Goal: Check status: Check status

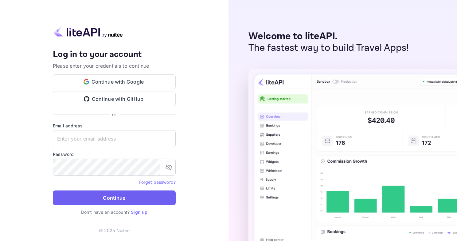
type input "[EMAIL_ADDRESS][DOMAIN_NAME]"
click at [135, 193] on button "Continue" at bounding box center [114, 198] width 123 height 15
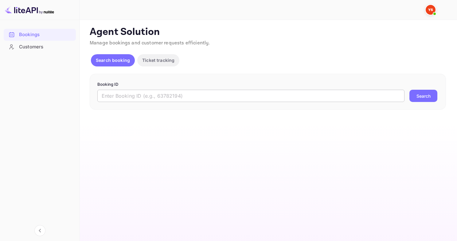
click at [190, 95] on input "text" at bounding box center [250, 96] width 307 height 12
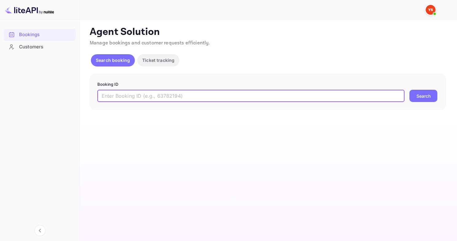
paste input "9433093"
type input "9433093"
click at [409, 90] on button "Search" at bounding box center [423, 96] width 28 height 12
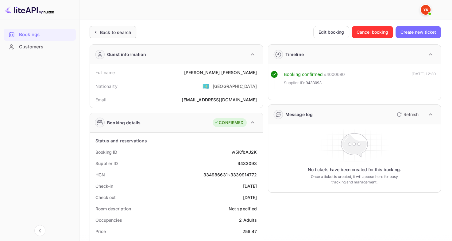
click at [109, 33] on div "Back to search" at bounding box center [115, 32] width 31 height 6
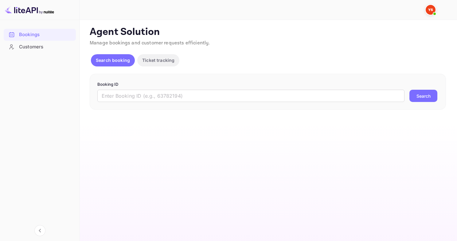
click at [183, 88] on form "Booking ID ​ Search" at bounding box center [267, 92] width 341 height 21
click at [177, 92] on input "text" at bounding box center [250, 96] width 307 height 12
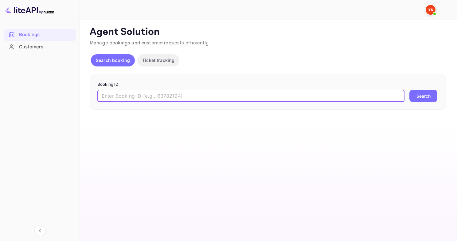
paste input "9435676"
type input "9435676"
click at [409, 90] on button "Search" at bounding box center [423, 96] width 28 height 12
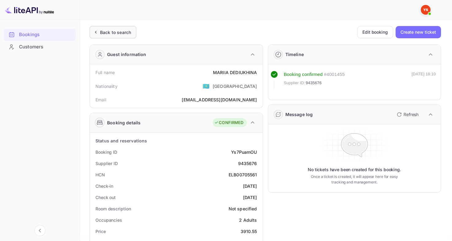
click at [113, 34] on div "Back to search" at bounding box center [115, 32] width 31 height 6
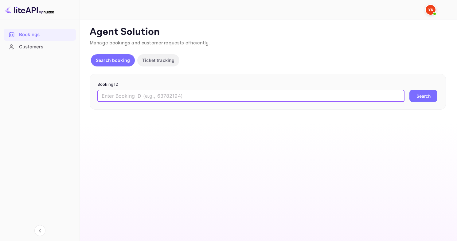
click at [168, 95] on input "text" at bounding box center [250, 96] width 307 height 12
paste input "9198642"
type input "9198642"
click at [409, 90] on button "Search" at bounding box center [423, 96] width 28 height 12
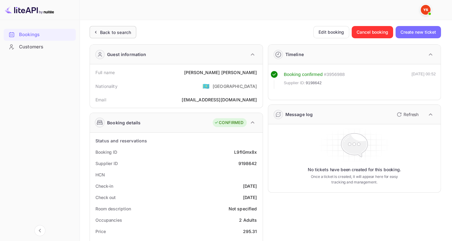
click at [129, 30] on div "Back to search" at bounding box center [115, 32] width 31 height 6
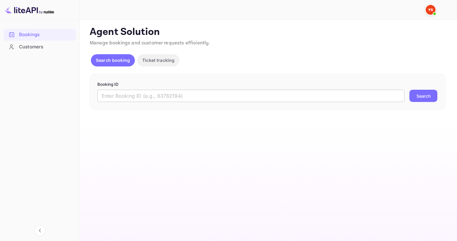
click at [203, 96] on input "text" at bounding box center [250, 96] width 307 height 12
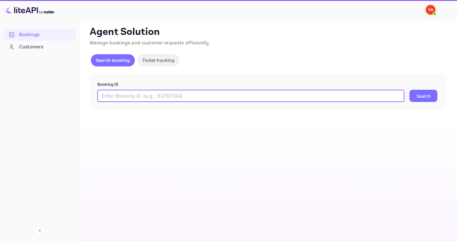
paste input "8668107"
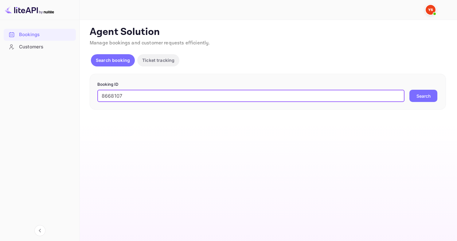
type input "8668107"
click at [409, 90] on button "Search" at bounding box center [423, 96] width 28 height 12
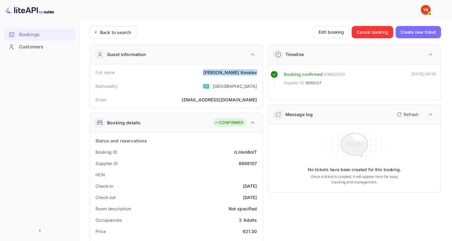
drag, startPoint x: 226, startPoint y: 71, endPoint x: 264, endPoint y: 69, distance: 37.5
click at [257, 73] on div "Full name [PERSON_NAME]" at bounding box center [176, 72] width 168 height 11
copy div "[PERSON_NAME]"
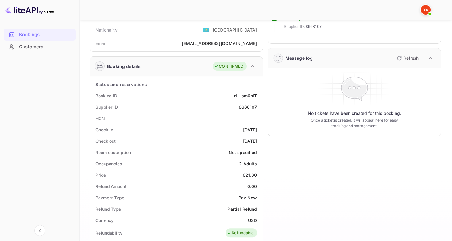
scroll to position [87, 0]
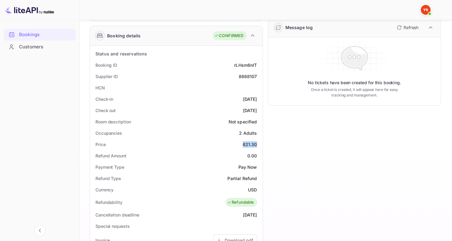
drag, startPoint x: 242, startPoint y: 142, endPoint x: 258, endPoint y: 145, distance: 16.9
click at [258, 145] on div "Price 621.30" at bounding box center [176, 144] width 168 height 11
copy div "621.30"
